Goal: Find specific page/section: Find specific page/section

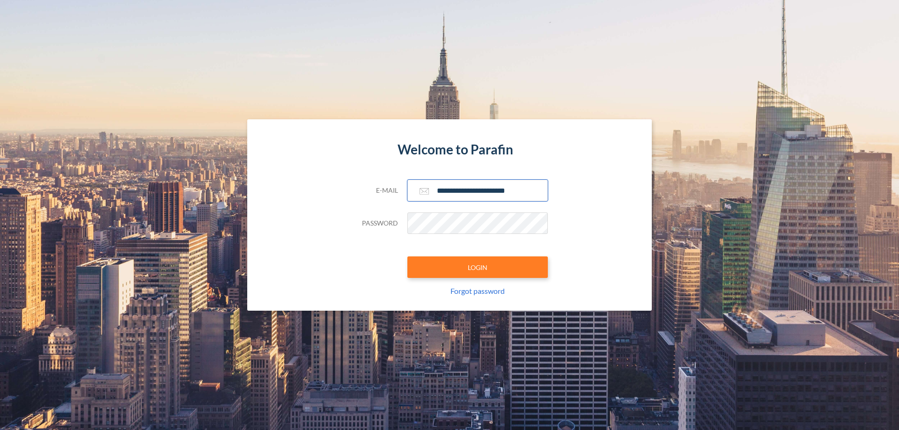
type input "**********"
click at [477, 267] on button "LOGIN" at bounding box center [477, 267] width 140 height 22
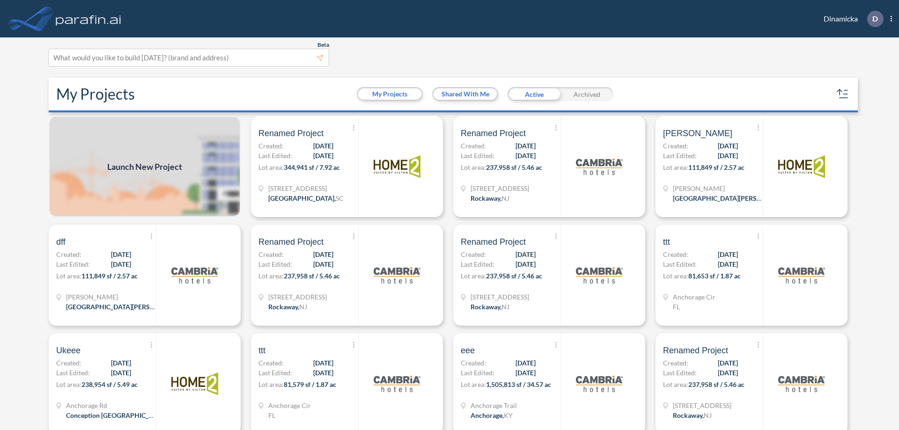
scroll to position [2, 0]
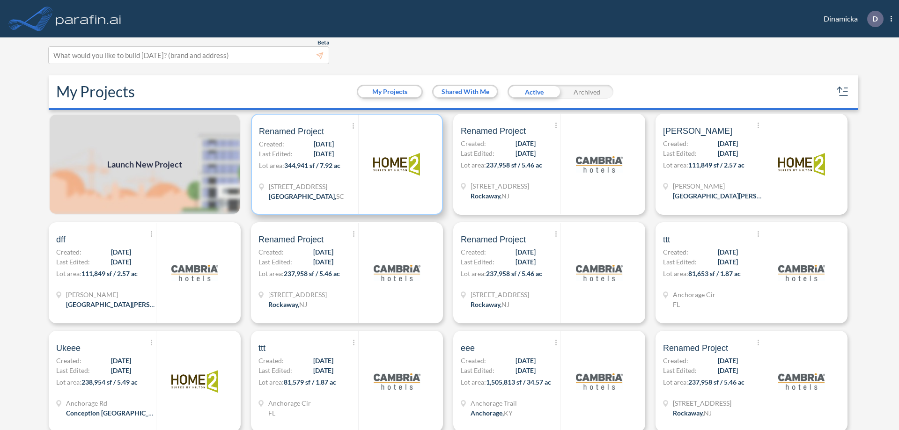
click at [345, 164] on p "Lot area: 344,941 sf / 7.92 ac" at bounding box center [308, 168] width 99 height 14
